Goal: Book appointment/travel/reservation

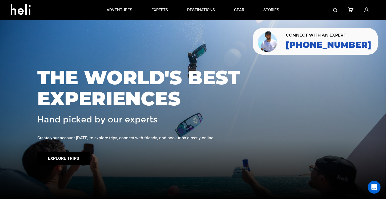
click at [79, 153] on button "Explore Trips" at bounding box center [63, 158] width 52 height 13
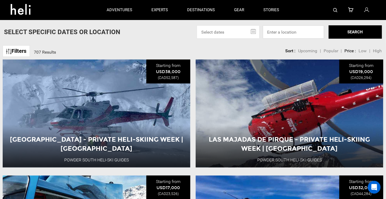
click at [297, 36] on input at bounding box center [293, 31] width 61 height 13
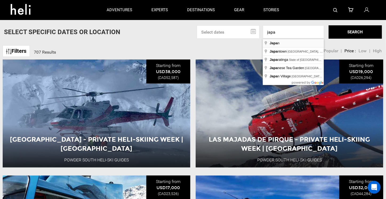
type input "[GEOGRAPHIC_DATA]"
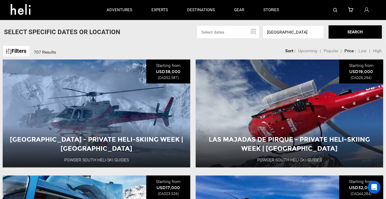
click at [354, 27] on button "SEARCH" at bounding box center [354, 31] width 53 height 13
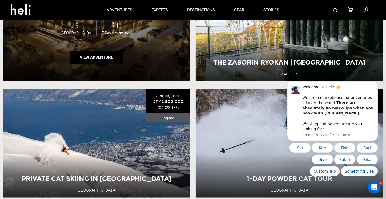
scroll to position [586, 0]
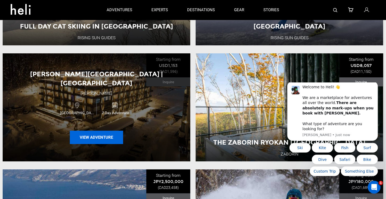
click at [110, 138] on button "View Adventure" at bounding box center [96, 137] width 53 height 13
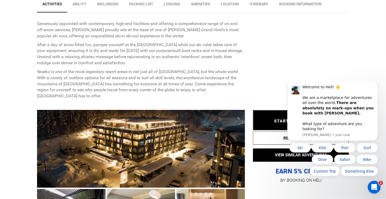
scroll to position [213, 0]
click at [375, 84] on icon "Dismiss notification" at bounding box center [376, 82] width 3 height 3
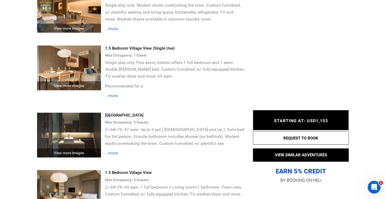
scroll to position [959, 0]
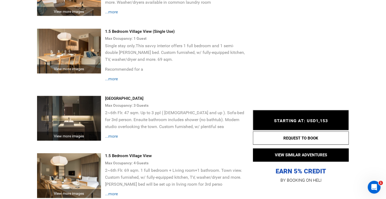
click at [112, 134] on span "...more" at bounding box center [111, 136] width 13 height 5
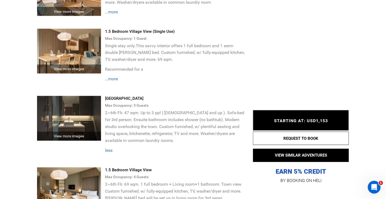
click at [136, 109] on p "2~6th Flr. 47 sqm. Up to 3 ppl ( [DEMOGRAPHIC_DATA] and up ). Sofa-bed for 3rd …" at bounding box center [175, 126] width 140 height 35
drag, startPoint x: 125, startPoint y: 97, endPoint x: 128, endPoint y: 95, distance: 3.2
click at [127, 101] on div "Max Occupancy: 3 Guest s" at bounding box center [175, 105] width 140 height 8
click at [87, 101] on img at bounding box center [69, 118] width 64 height 45
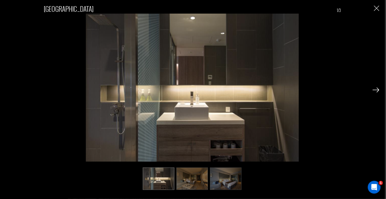
click at [323, 73] on div "Studio Village View 1/3" at bounding box center [192, 81] width 297 height 160
click at [375, 3] on div "Studio Village View 1/3" at bounding box center [192, 94] width 374 height 189
click at [372, 7] on div "Studio Village View 1/3" at bounding box center [192, 94] width 374 height 189
click at [378, 8] on img "Close" at bounding box center [376, 8] width 5 height 5
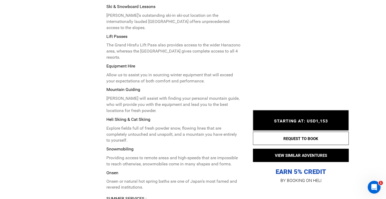
scroll to position [2184, 0]
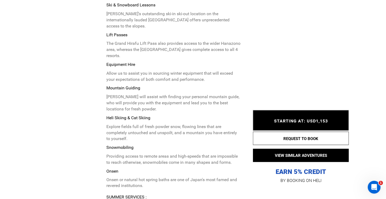
click at [291, 118] on span "STARTING AT: USD1,153" at bounding box center [301, 120] width 54 height 5
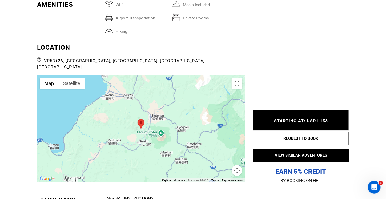
scroll to position [1918, 0]
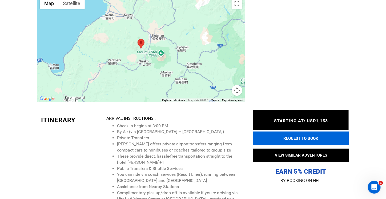
click at [265, 138] on button "REQUEST TO BOOK" at bounding box center [301, 137] width 96 height 13
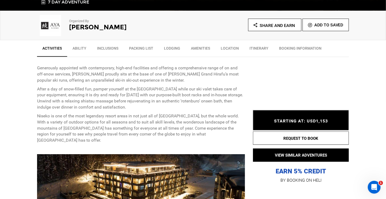
scroll to position [186, 0]
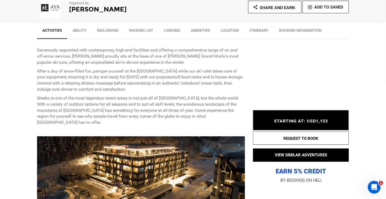
click at [306, 123] on span "STARTING AT: USD1,153" at bounding box center [301, 120] width 54 height 5
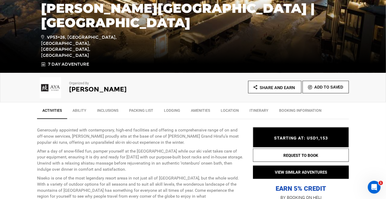
click at [298, 109] on link "BOOKING INFORMATION" at bounding box center [300, 111] width 53 height 13
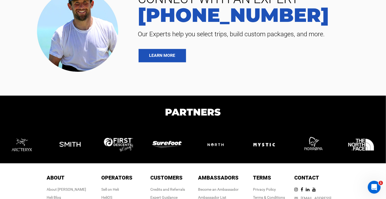
scroll to position [2982, 0]
